Goal: Task Accomplishment & Management: Use online tool/utility

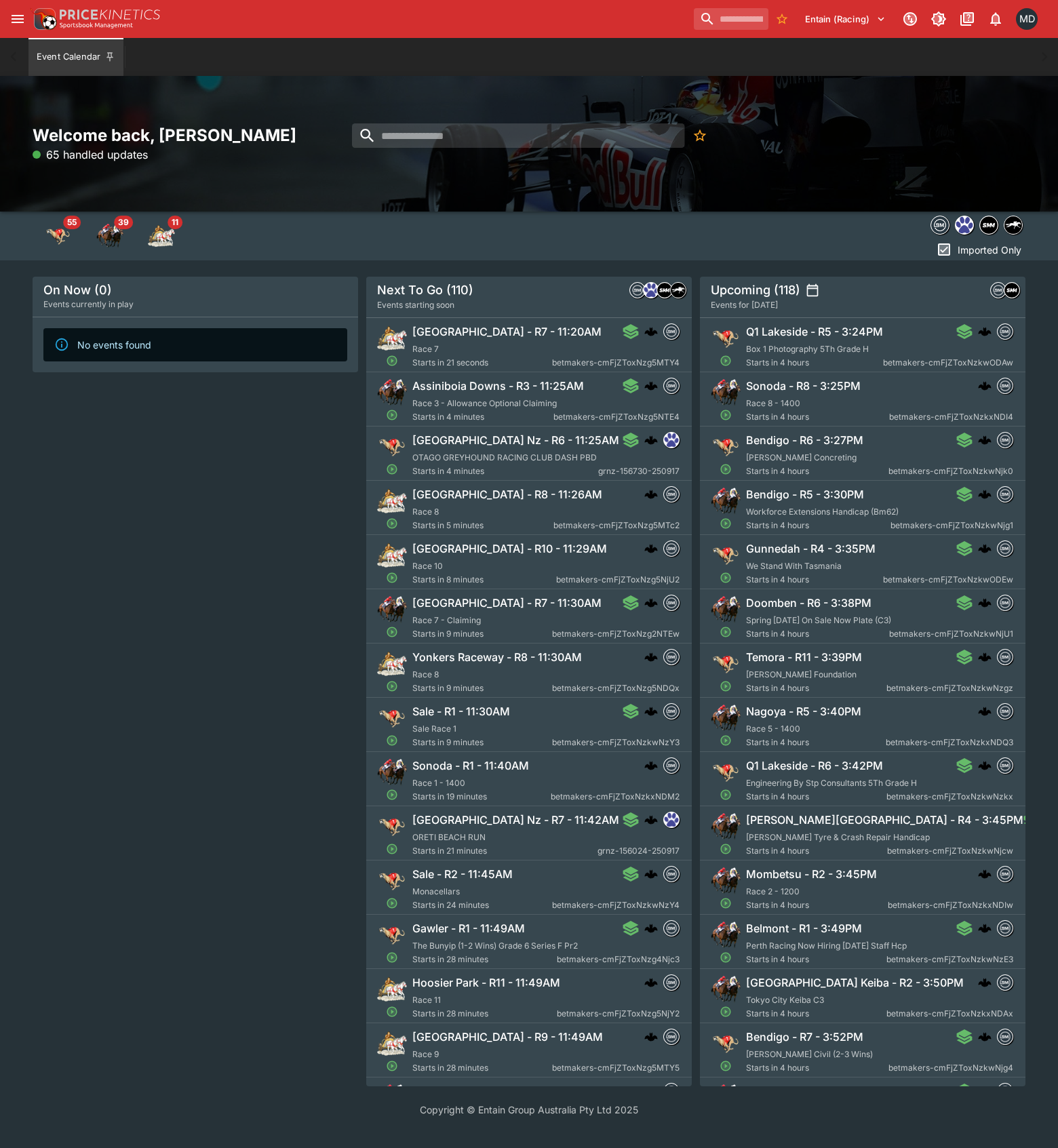
click at [11, 21] on icon "open drawer" at bounding box center [17, 18] width 16 height 16
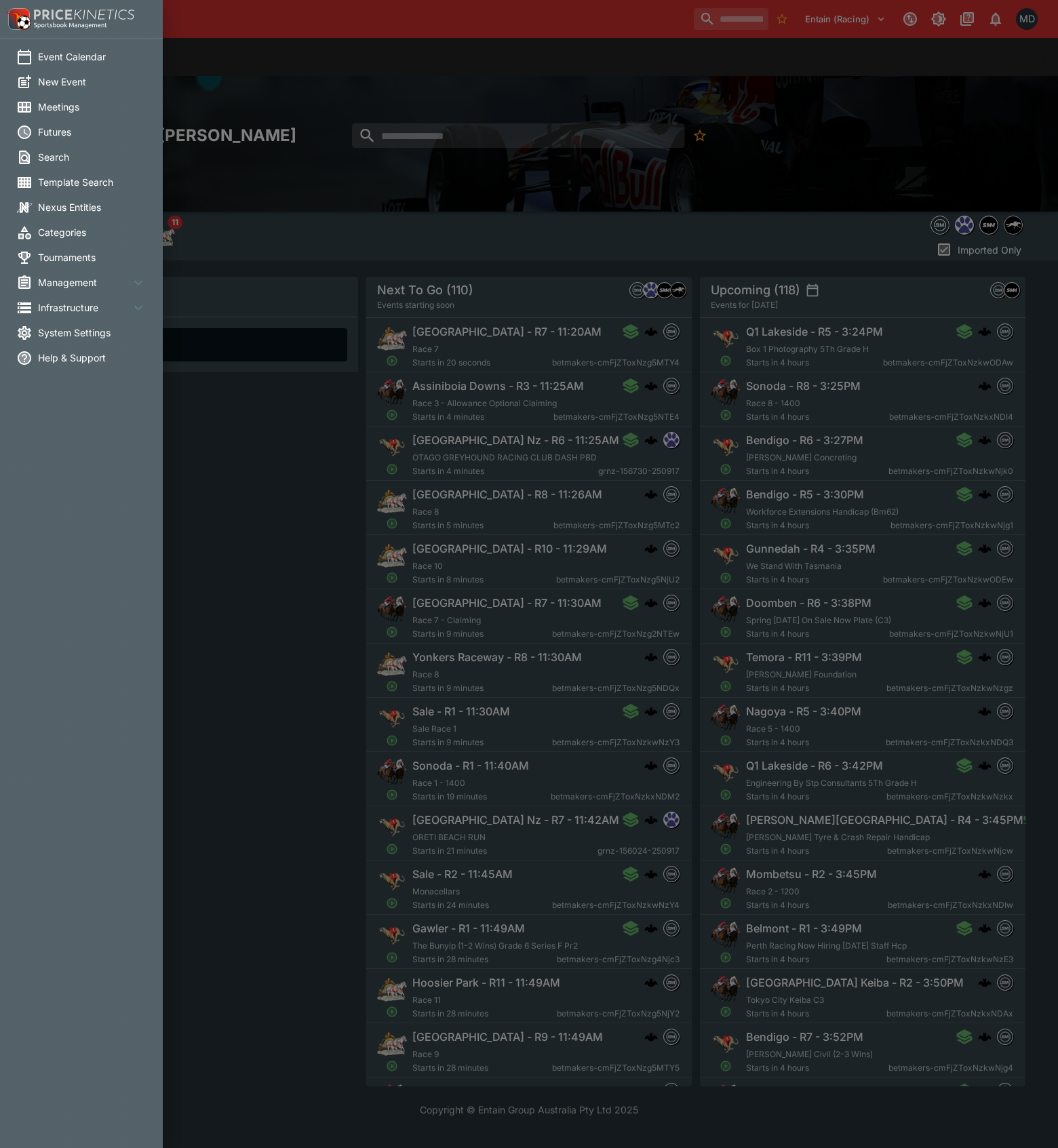
click at [66, 278] on span "Management" at bounding box center [83, 282] width 92 height 15
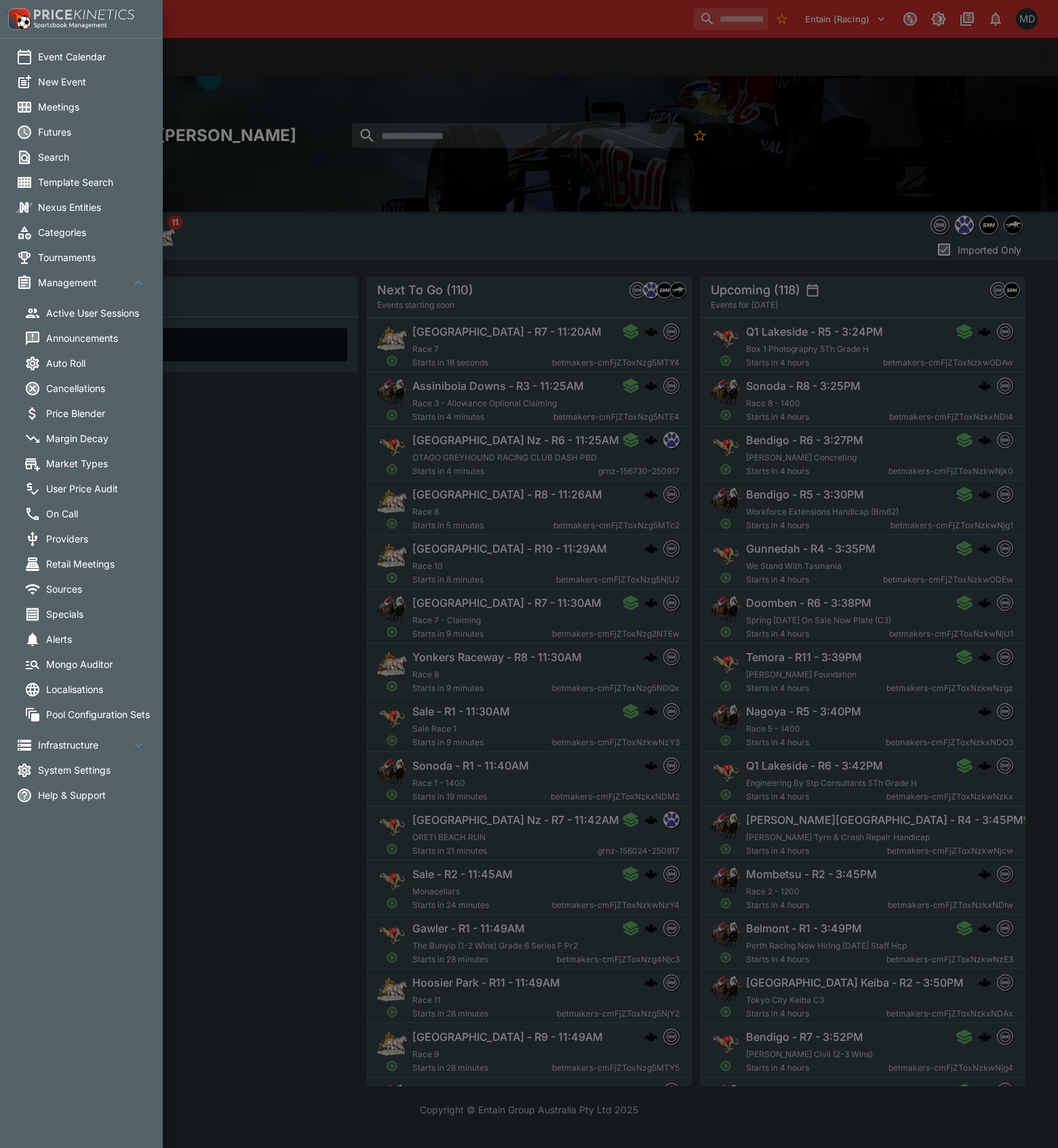
click at [76, 436] on span "Margin Decay" at bounding box center [101, 438] width 109 height 15
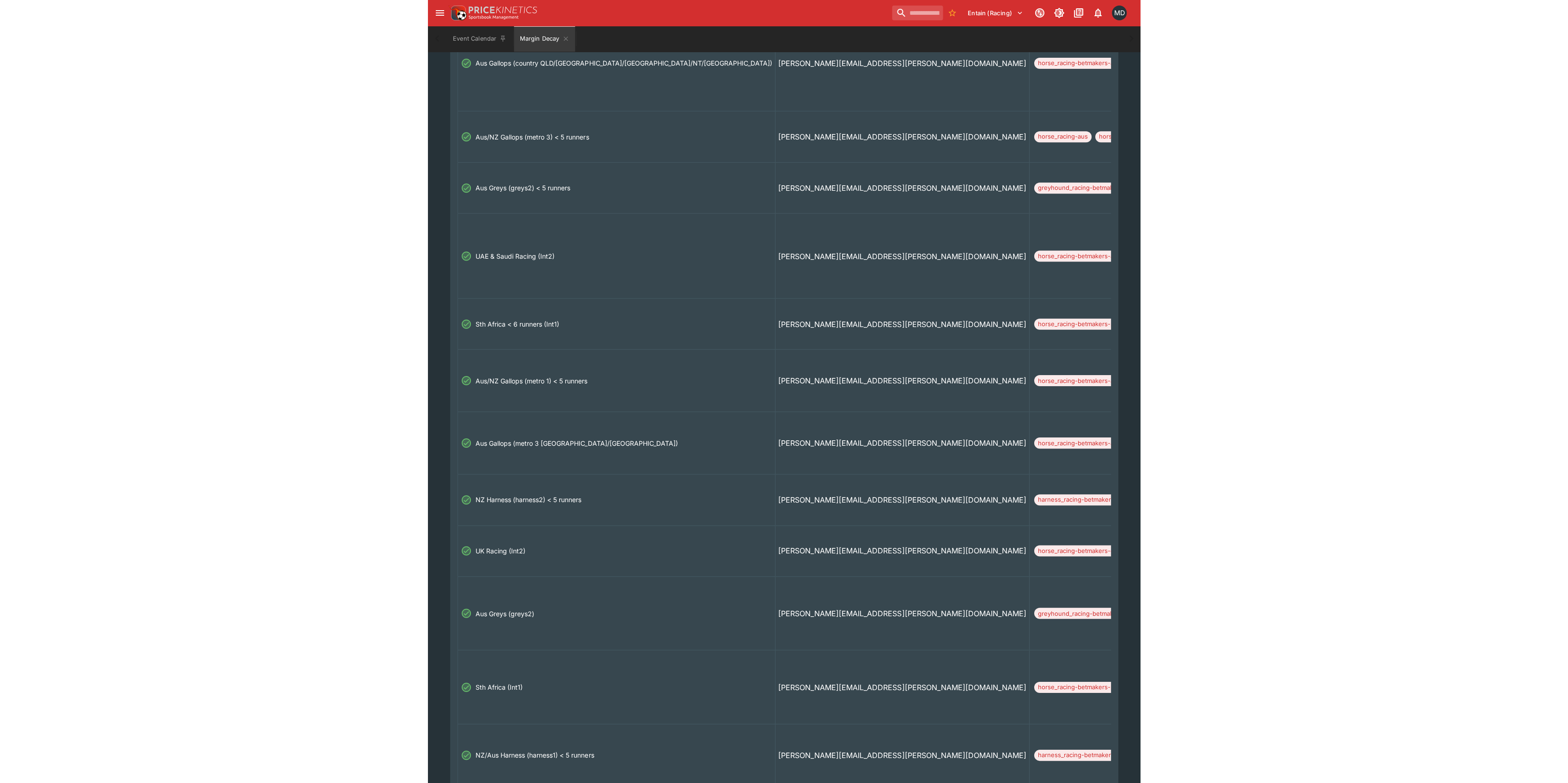
scroll to position [246, 0]
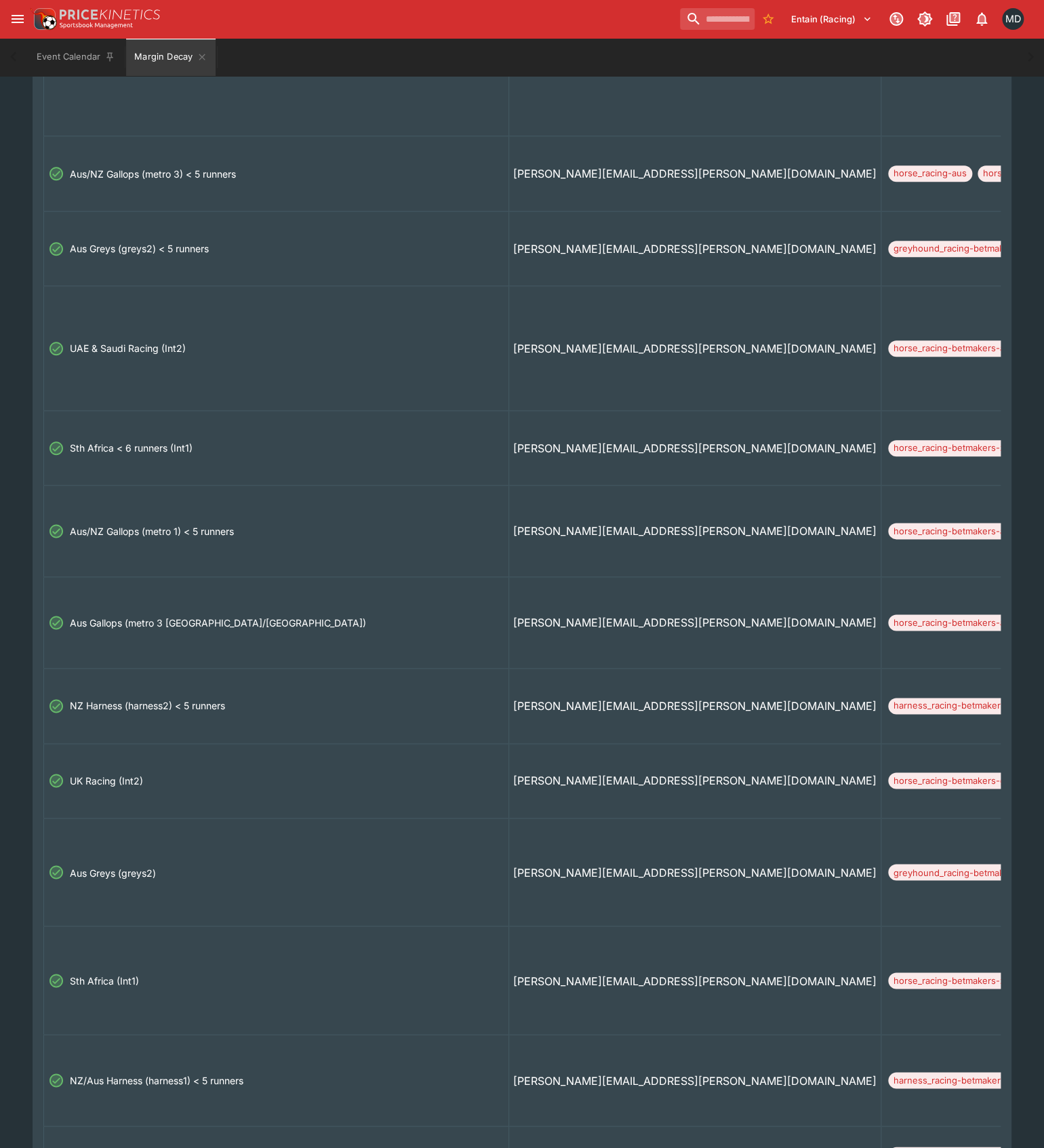
click at [276, 654] on td "Aus Gallops (metro 3 [GEOGRAPHIC_DATA]/[GEOGRAPHIC_DATA])" at bounding box center [276, 622] width 465 height 91
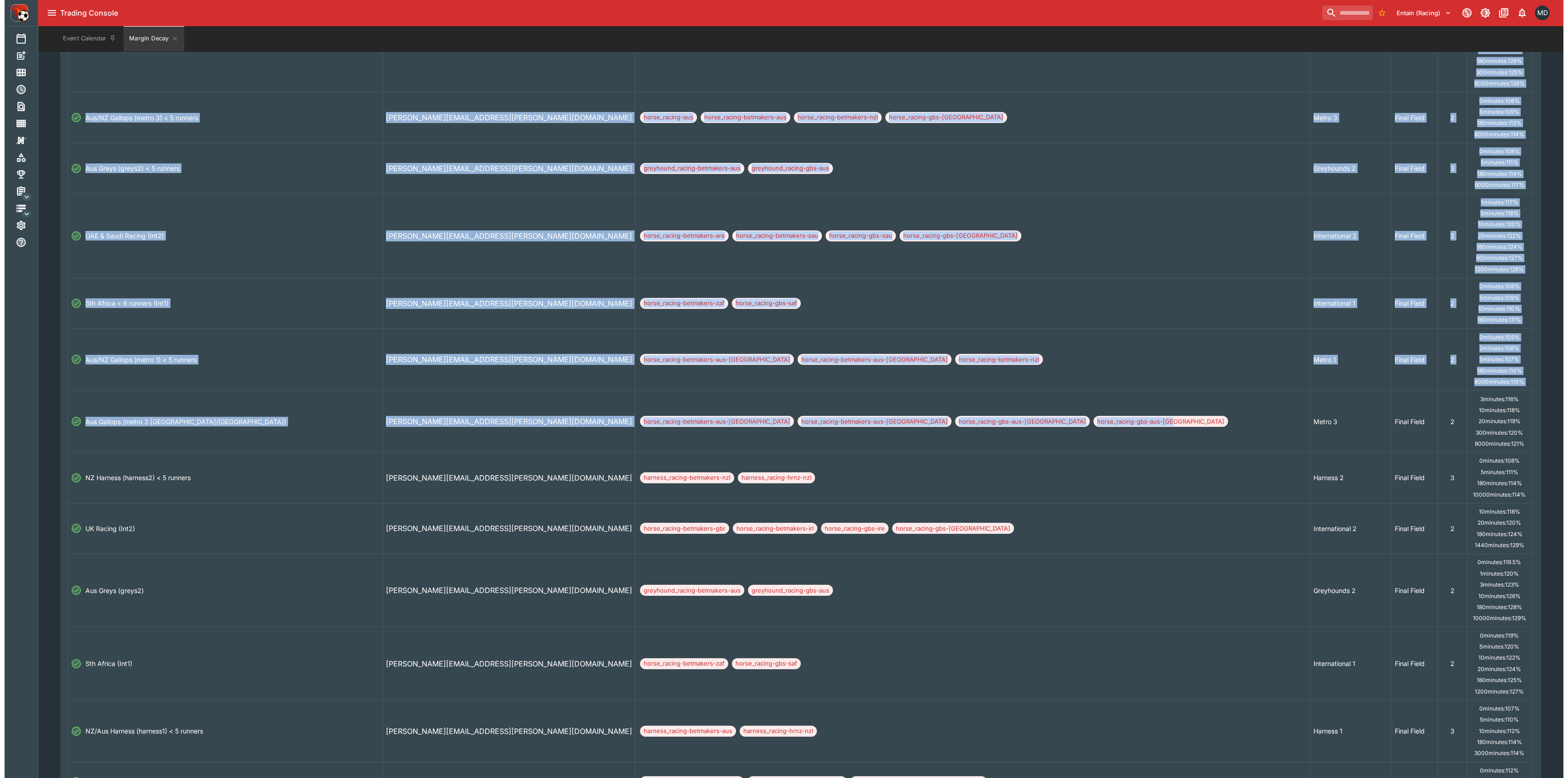
scroll to position [0, 22]
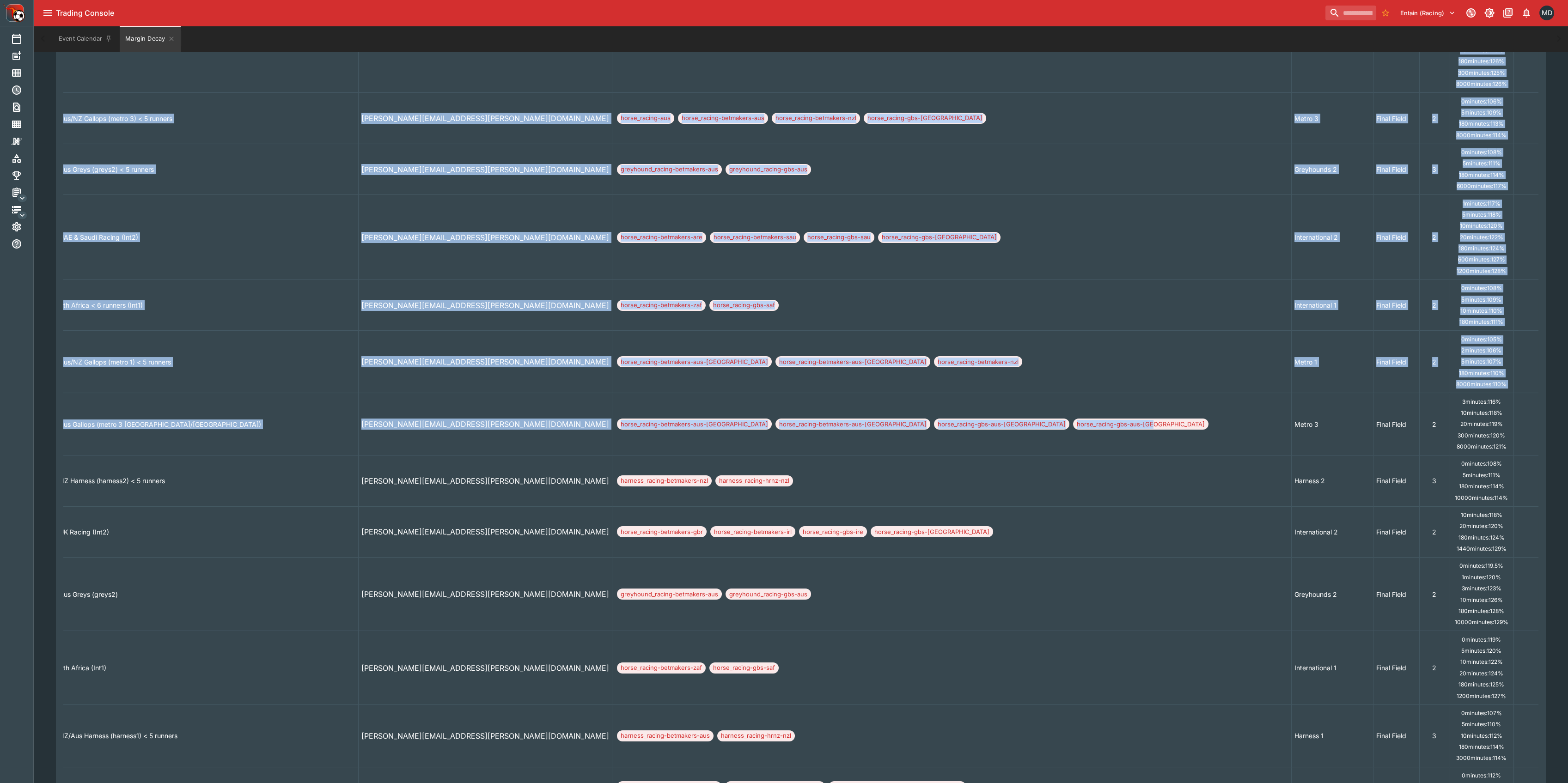
drag, startPoint x: 967, startPoint y: 434, endPoint x: 1565, endPoint y: 426, distance: 598.1
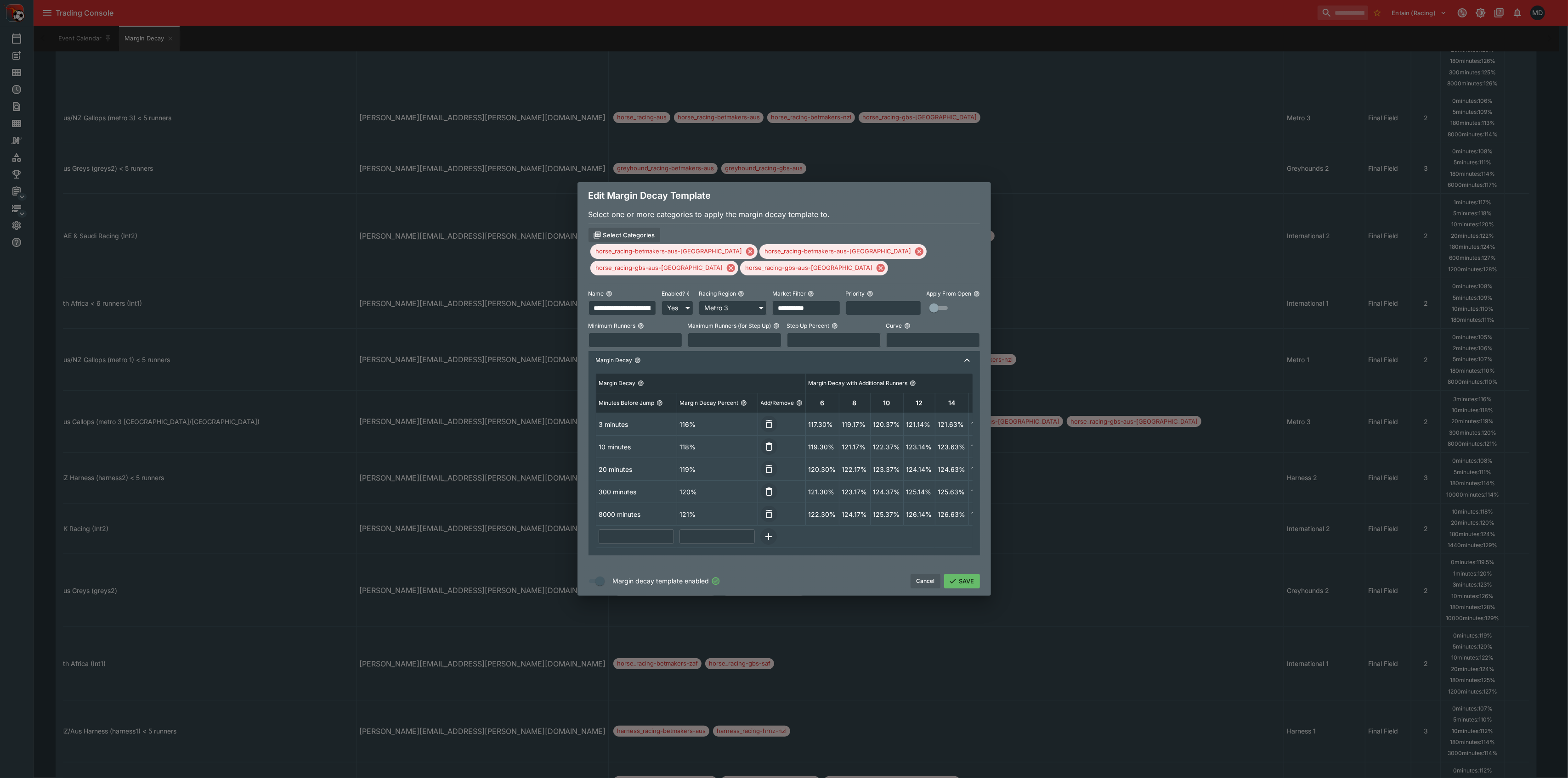
click at [706, 486] on td "120%" at bounding box center [717, 492] width 81 height 22
click at [709, 486] on td "120%" at bounding box center [717, 492] width 81 height 22
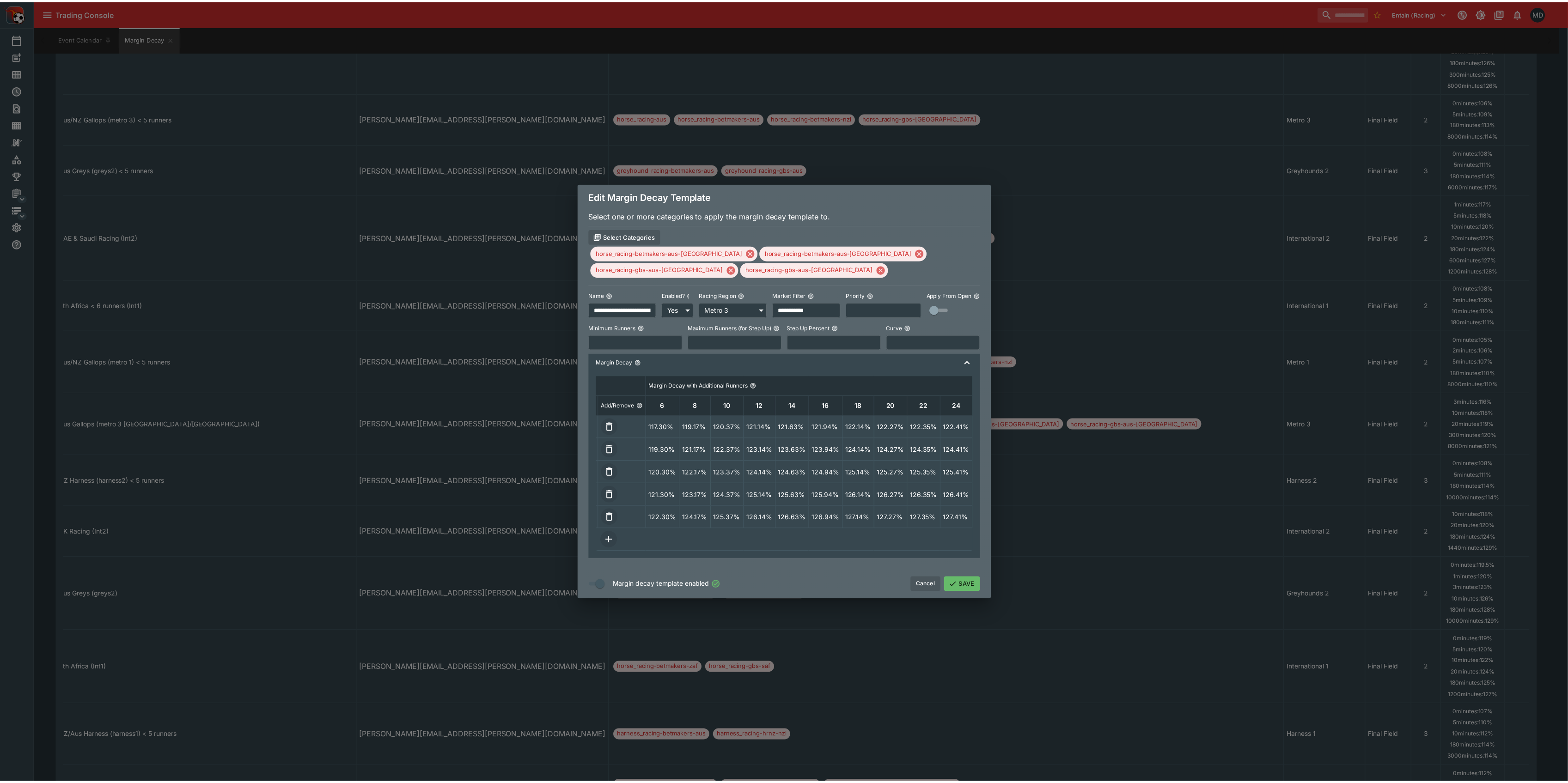
scroll to position [0, 0]
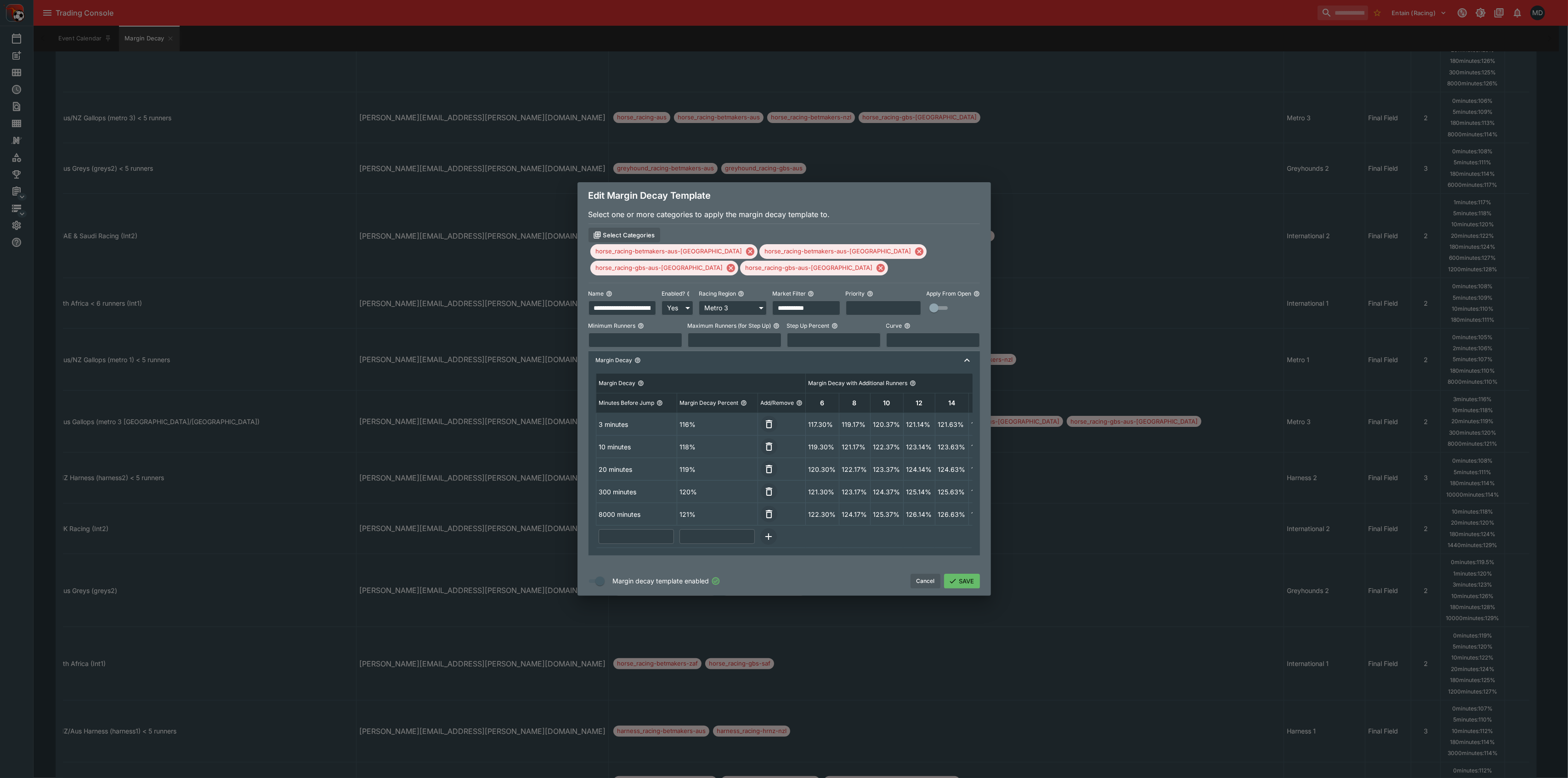
click at [28, 62] on div "**********" at bounding box center [784, 389] width 1568 height 778
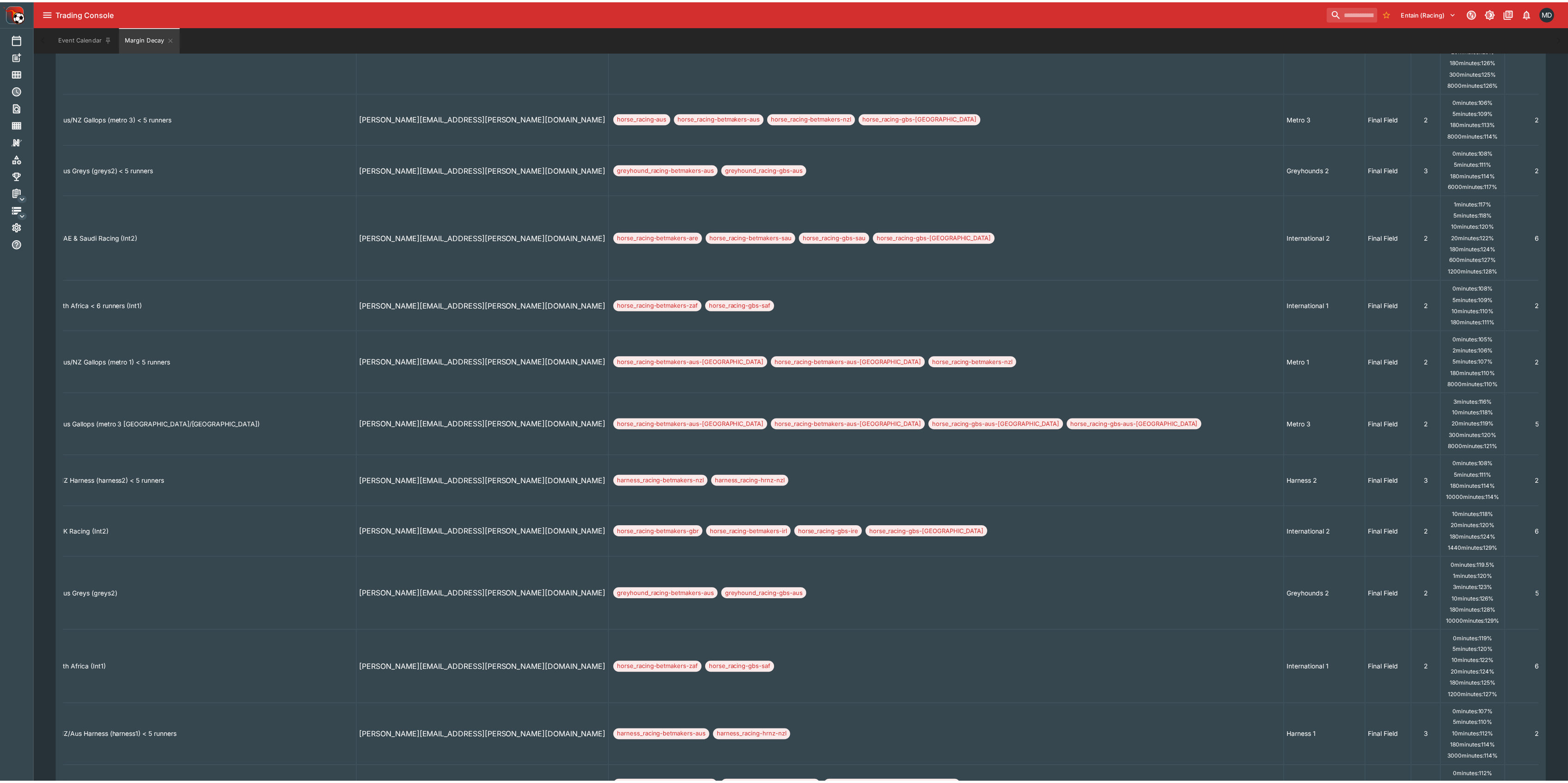
scroll to position [0, 13]
